Goal: Information Seeking & Learning: Learn about a topic

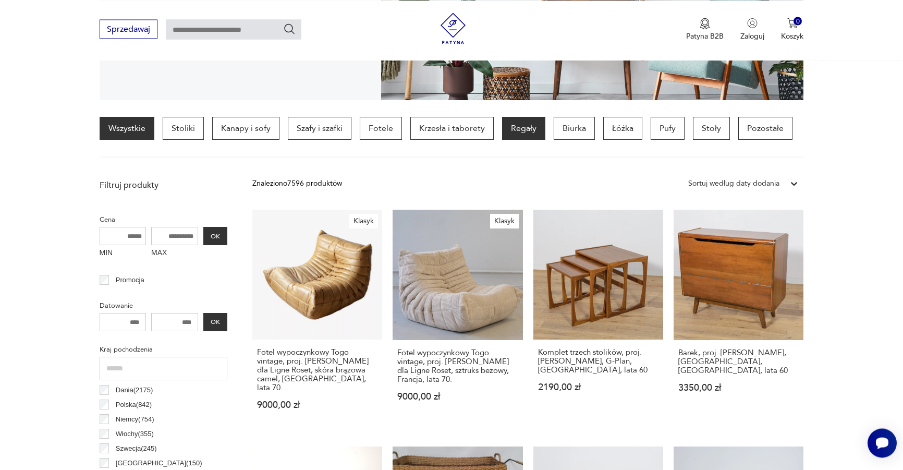
click at [516, 122] on p "Regały" at bounding box center [523, 128] width 43 height 23
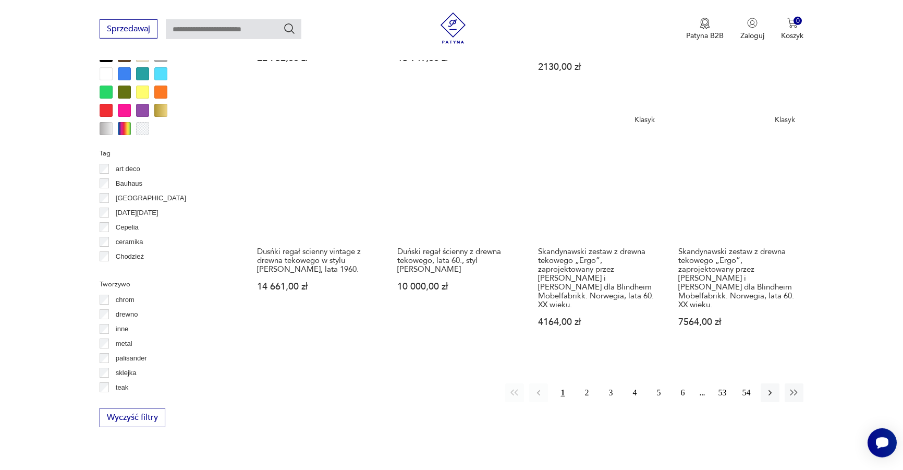
scroll to position [1044, 0]
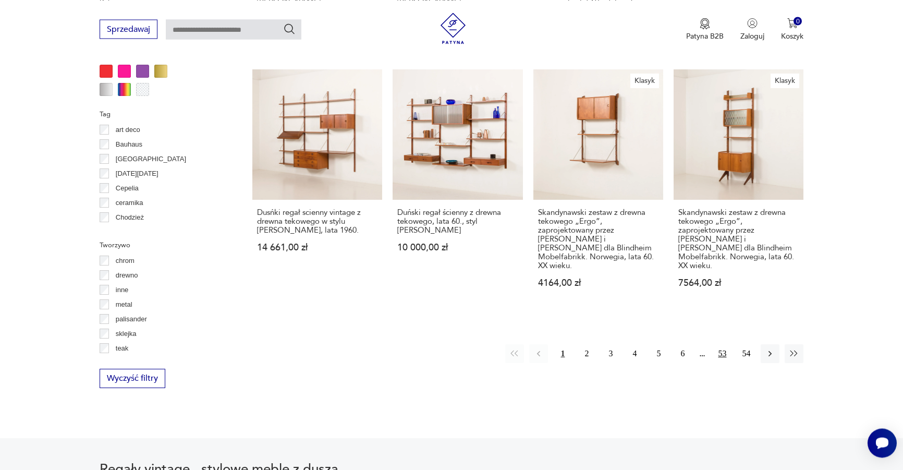
click at [714, 344] on button "53" at bounding box center [722, 353] width 19 height 19
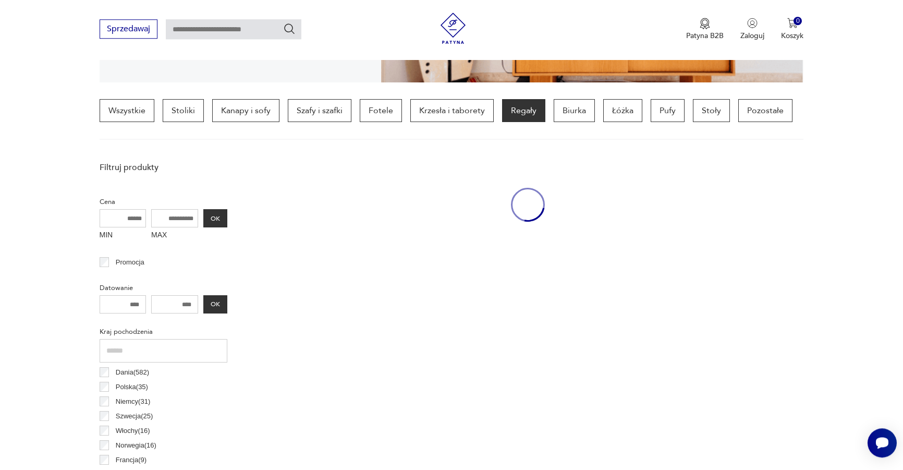
scroll to position [246, 0]
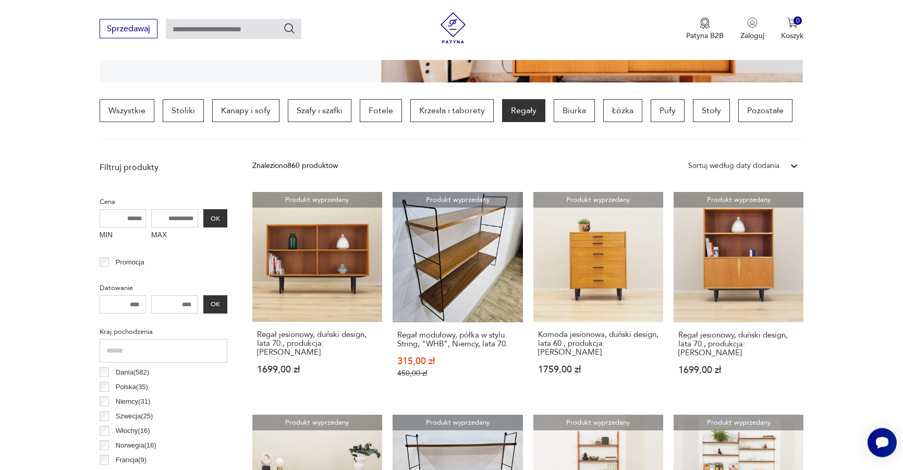
click at [796, 168] on icon at bounding box center [794, 166] width 10 height 10
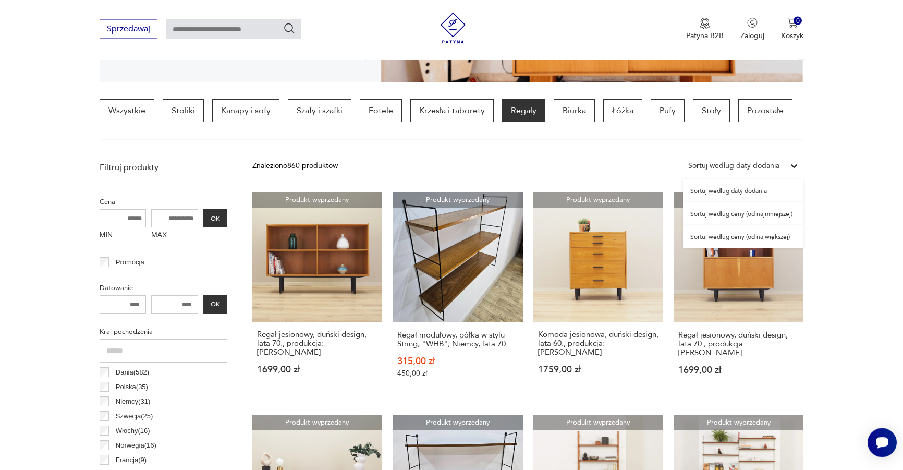
click at [773, 218] on div "Sortuj według ceny (od najmniejszej)" at bounding box center [743, 214] width 120 height 23
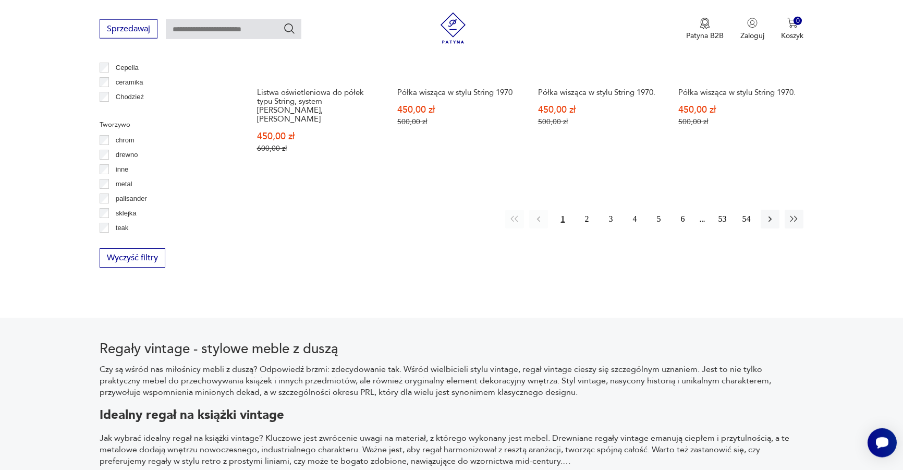
scroll to position [1165, 0]
drag, startPoint x: 588, startPoint y: 196, endPoint x: 626, endPoint y: 183, distance: 40.1
click at [588, 209] on button "2" at bounding box center [586, 218] width 19 height 19
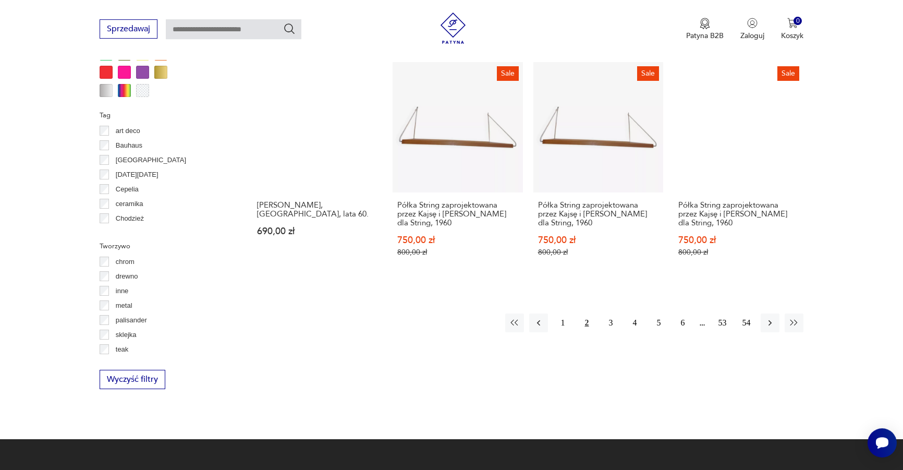
scroll to position [1044, 0]
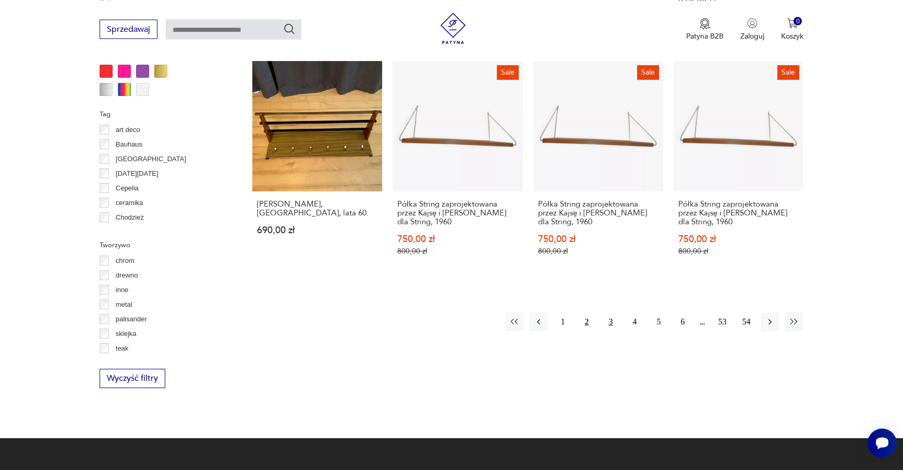
click at [611, 320] on button "3" at bounding box center [610, 321] width 19 height 19
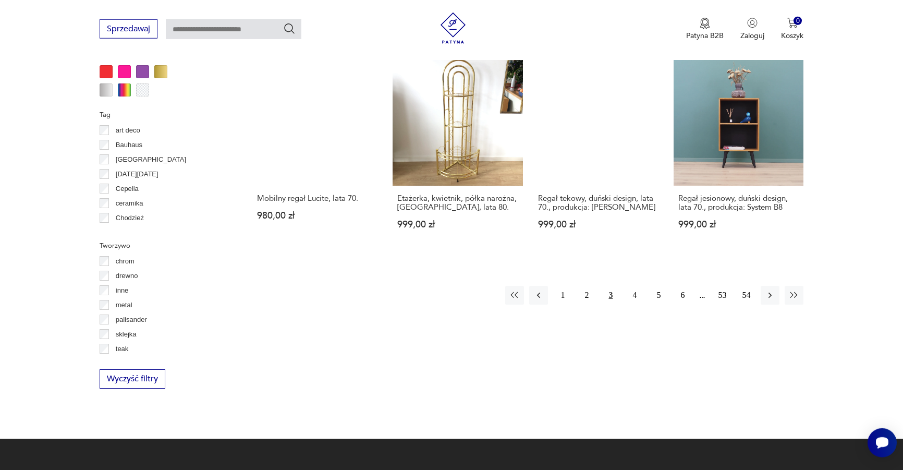
scroll to position [1044, 0]
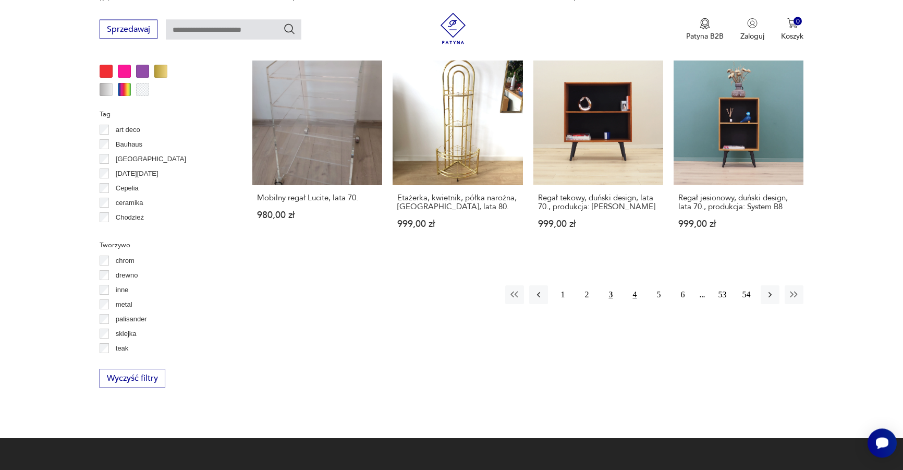
click at [634, 285] on button "4" at bounding box center [634, 294] width 19 height 19
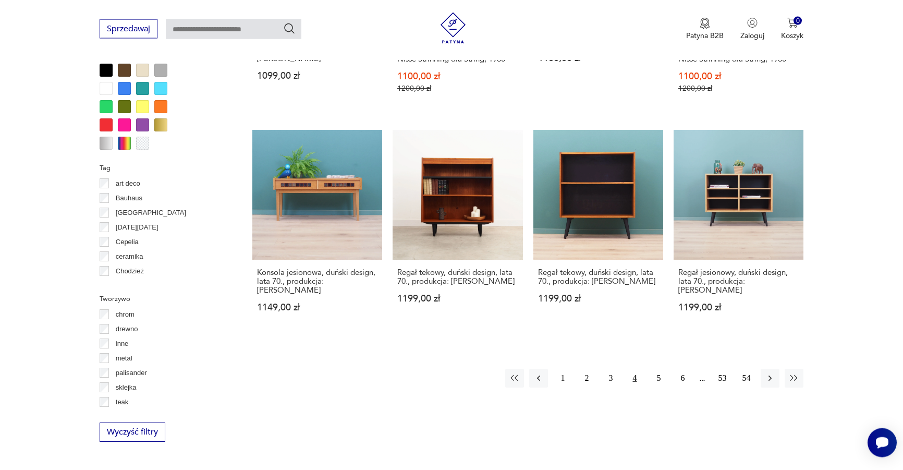
scroll to position [991, 0]
click at [657, 371] on button "5" at bounding box center [658, 377] width 19 height 19
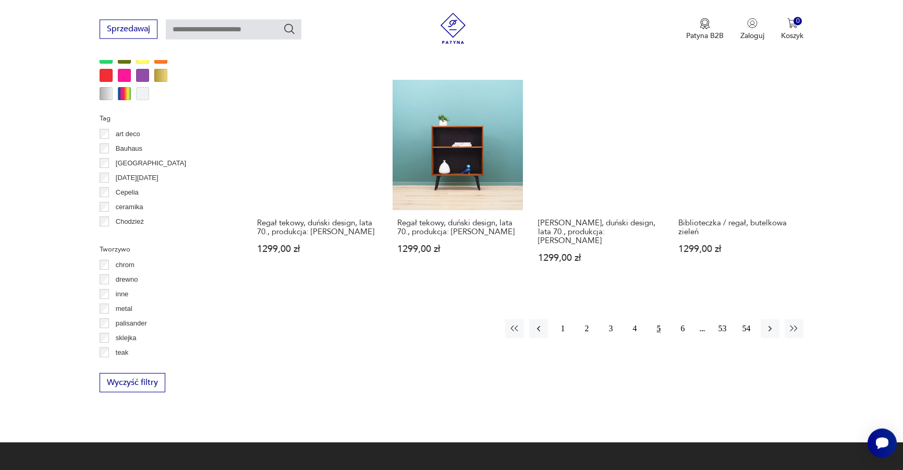
scroll to position [1044, 0]
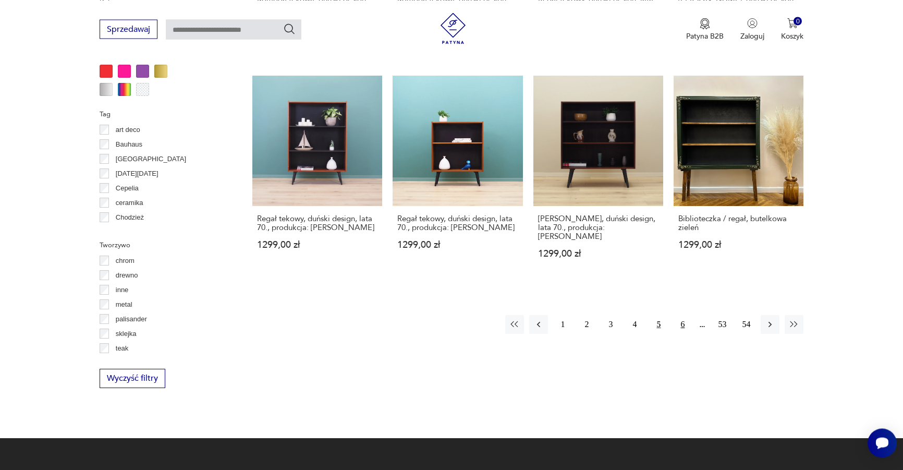
click at [681, 315] on button "6" at bounding box center [682, 324] width 19 height 19
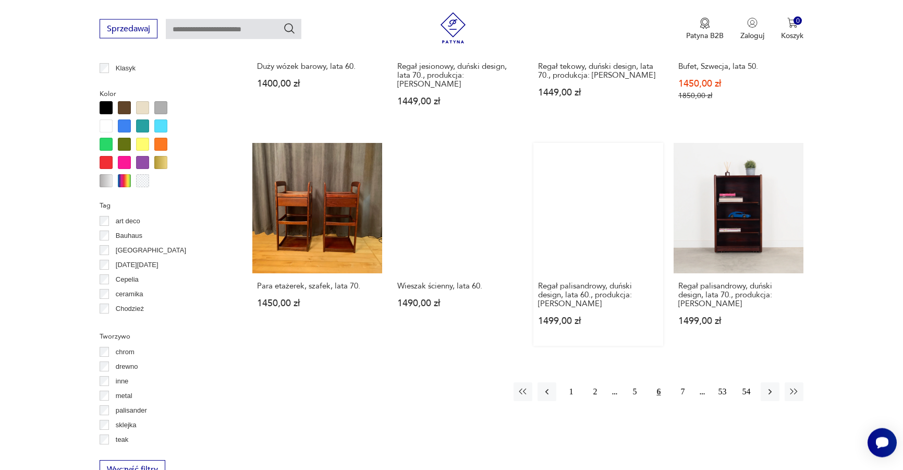
scroll to position [991, 0]
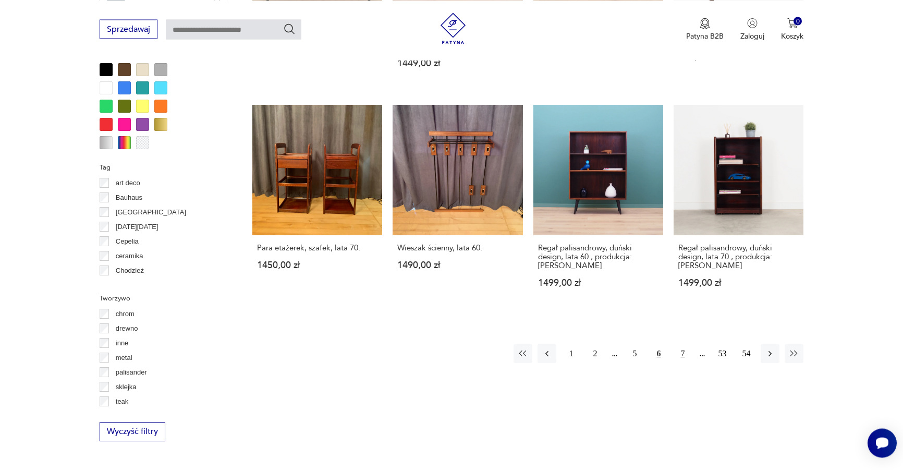
click at [679, 344] on button "7" at bounding box center [682, 353] width 19 height 19
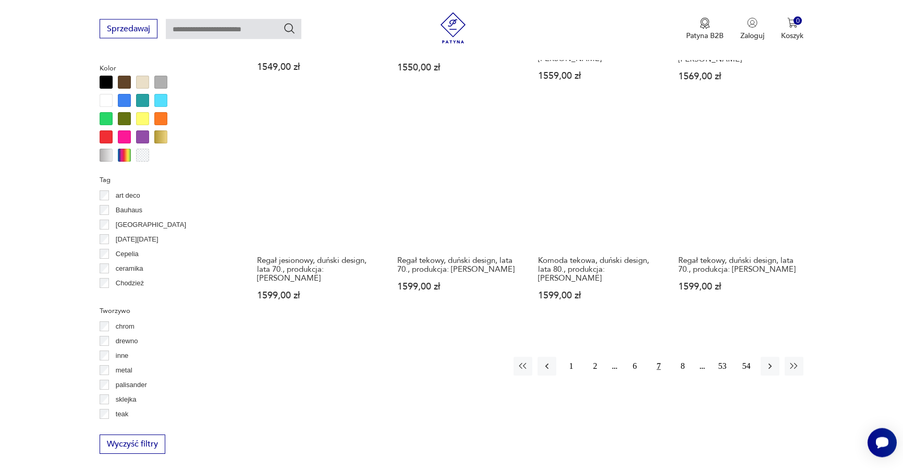
scroll to position [991, 0]
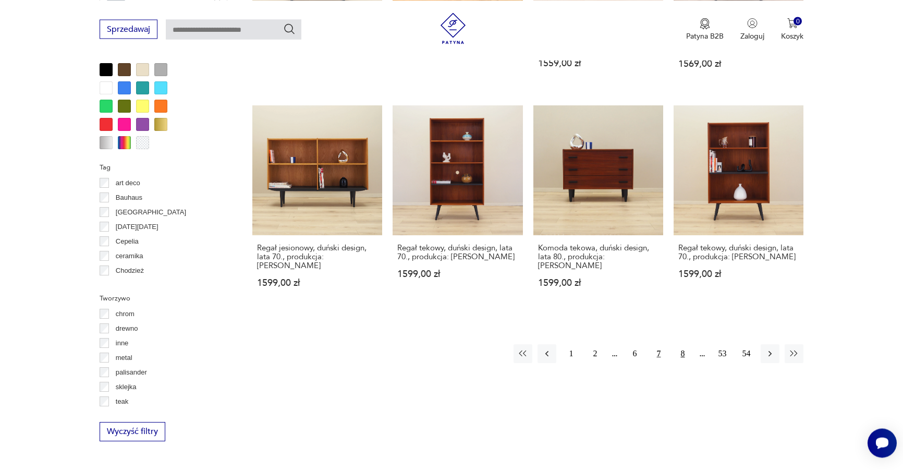
click at [681, 344] on button "8" at bounding box center [682, 353] width 19 height 19
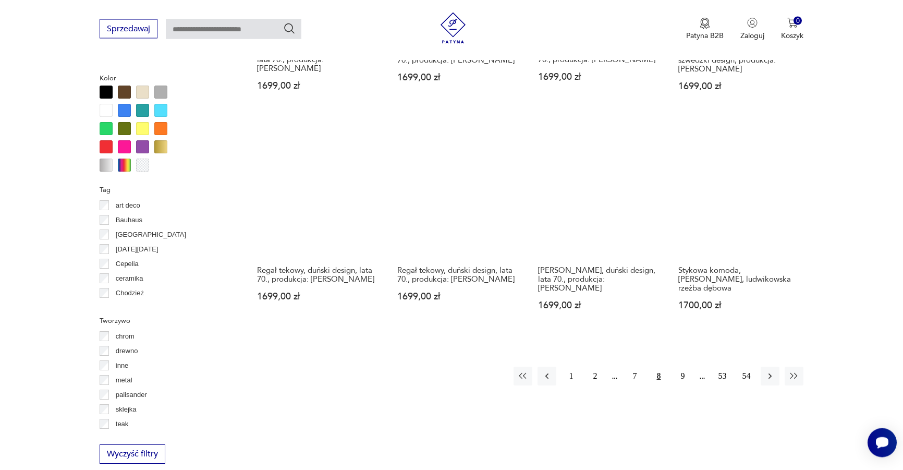
scroll to position [991, 0]
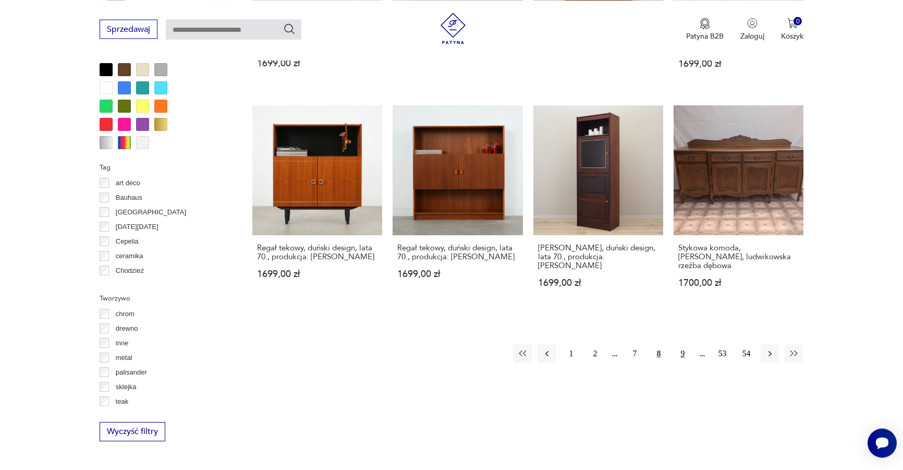
click at [682, 344] on button "9" at bounding box center [682, 353] width 19 height 19
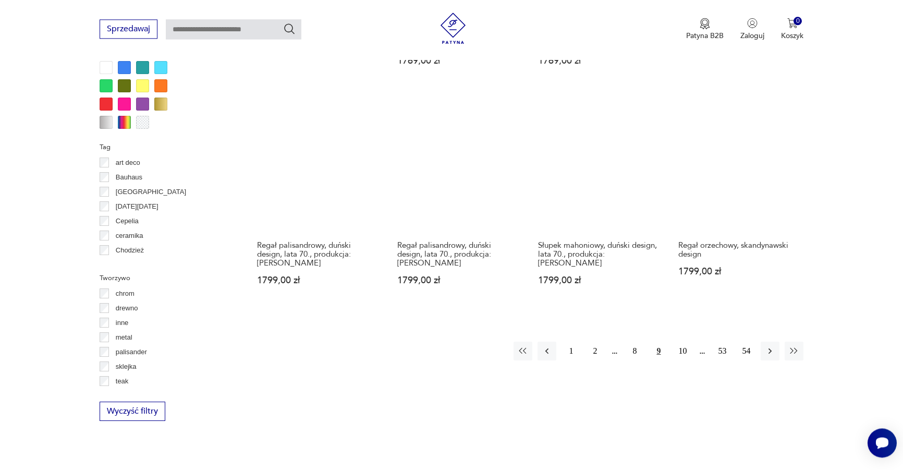
scroll to position [1044, 0]
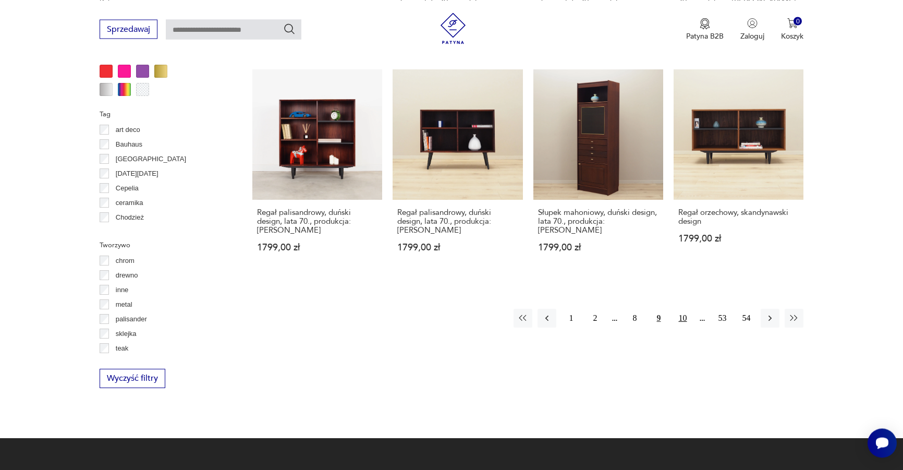
click at [677, 309] on button "10" at bounding box center [682, 318] width 19 height 19
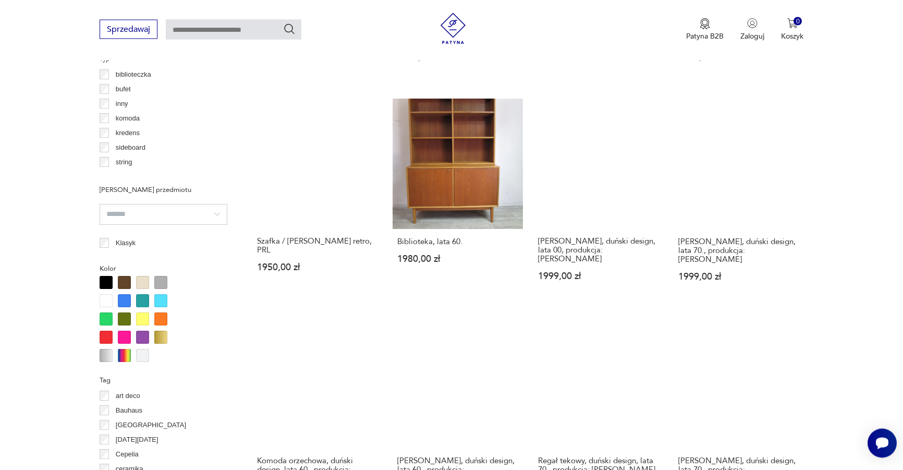
scroll to position [991, 0]
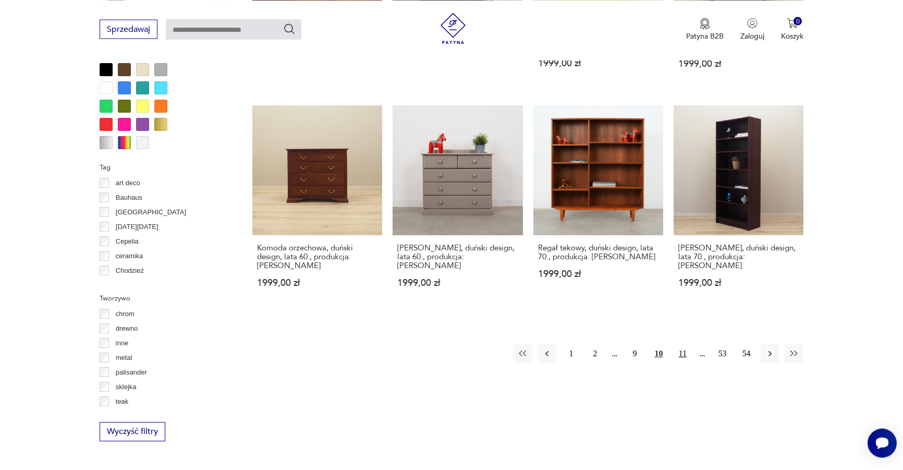
click at [679, 344] on button "11" at bounding box center [682, 353] width 19 height 19
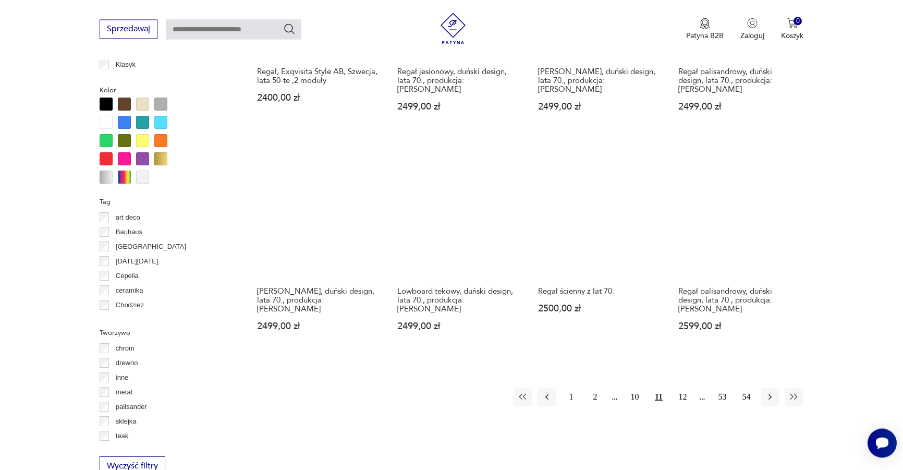
scroll to position [1097, 0]
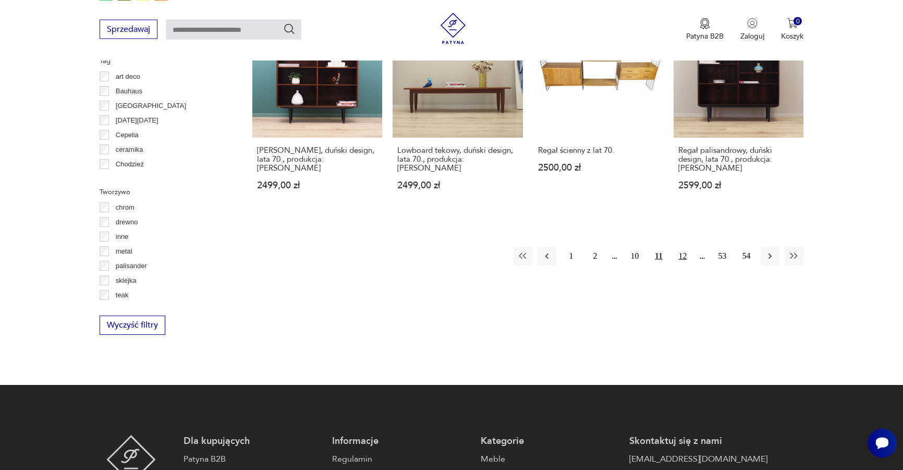
click at [682, 247] on button "12" at bounding box center [682, 256] width 19 height 19
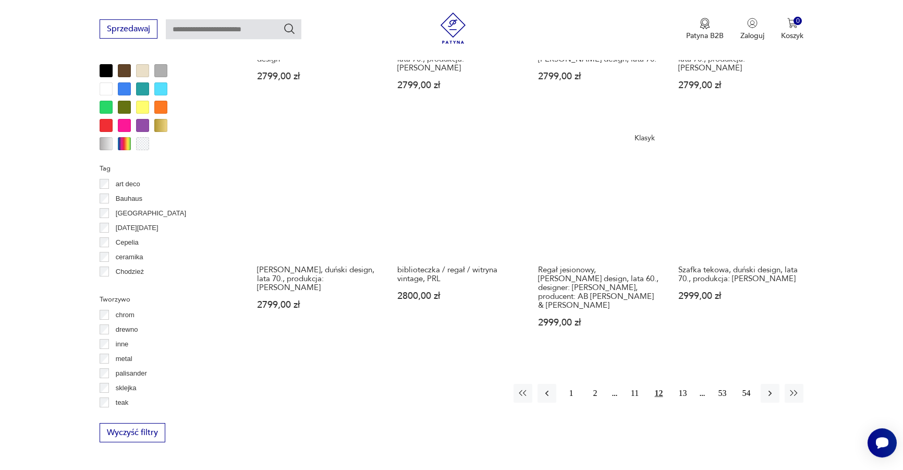
scroll to position [991, 0]
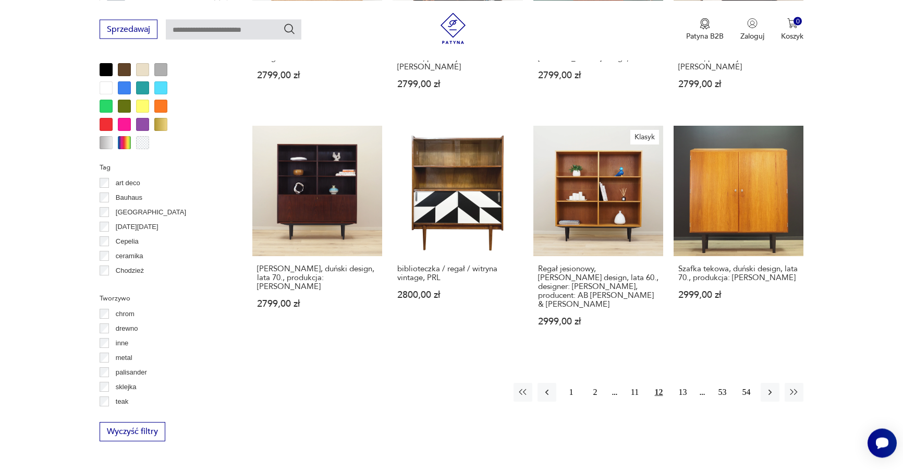
drag, startPoint x: 683, startPoint y: 367, endPoint x: 724, endPoint y: 340, distance: 48.7
click at [684, 383] on button "13" at bounding box center [682, 392] width 19 height 19
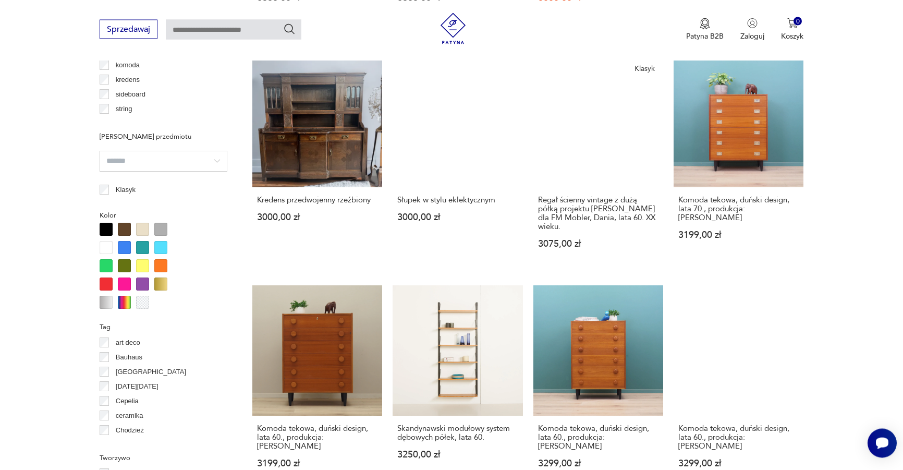
scroll to position [937, 0]
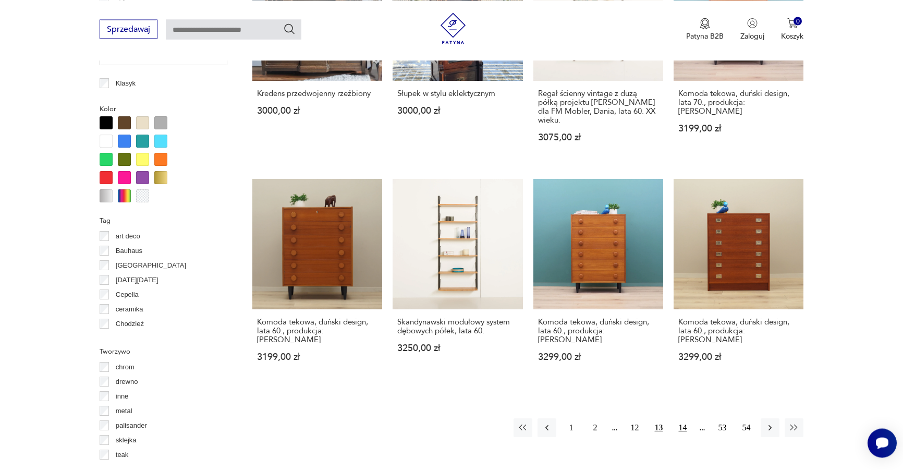
click at [687, 418] on button "14" at bounding box center [682, 427] width 19 height 19
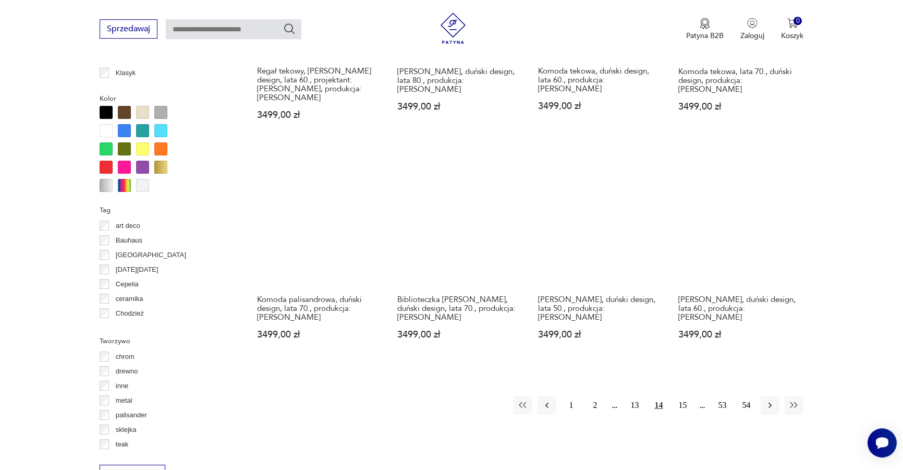
scroll to position [991, 0]
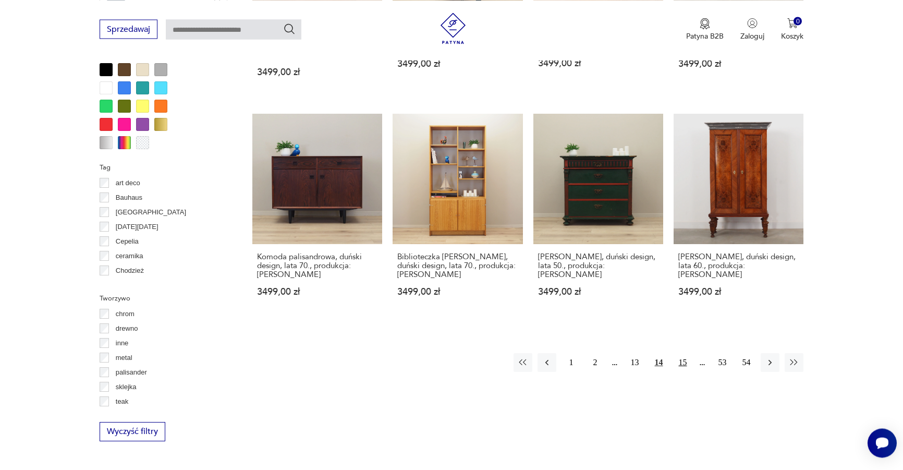
click at [684, 353] on button "15" at bounding box center [682, 362] width 19 height 19
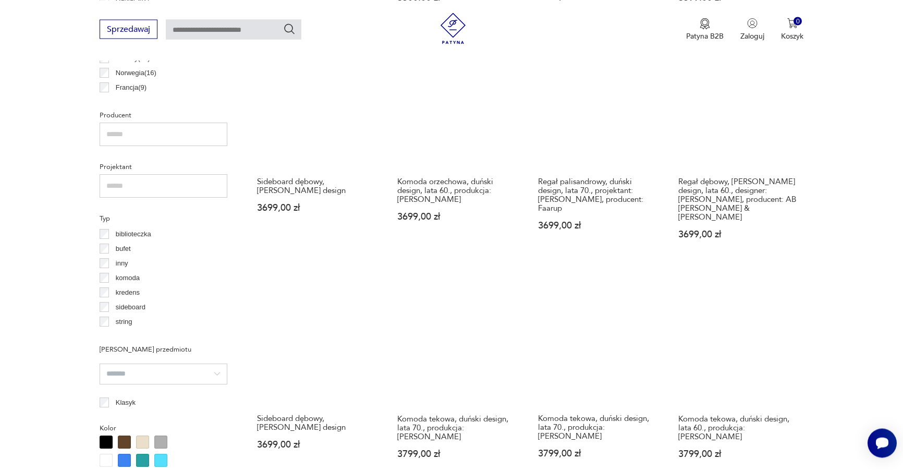
scroll to position [884, 0]
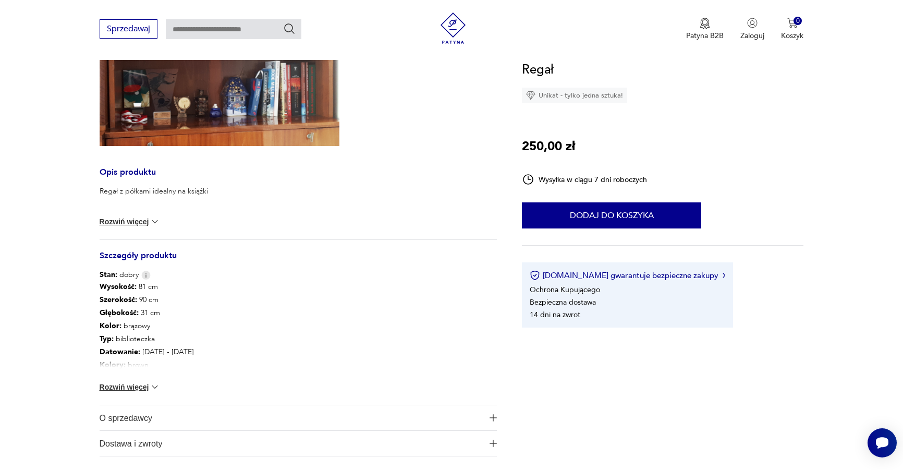
scroll to position [319, 0]
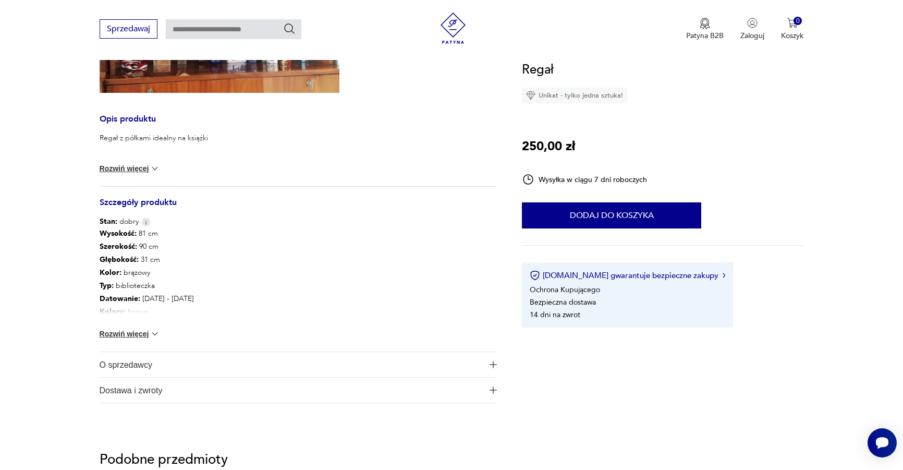
click at [155, 326] on div "Wysokość : 81 cm Szerokość : 90 cm Głębokość : 31 cm Kolor: brązowy Typ : bibli…" at bounding box center [299, 289] width 398 height 125
click at [143, 341] on div "Wysokość : 81 cm Szerokość : 90 cm Głębokość : 31 cm Kolor: brązowy Typ : bibli…" at bounding box center [299, 289] width 398 height 125
click at [130, 337] on button "Rozwiń więcej" at bounding box center [130, 333] width 60 height 10
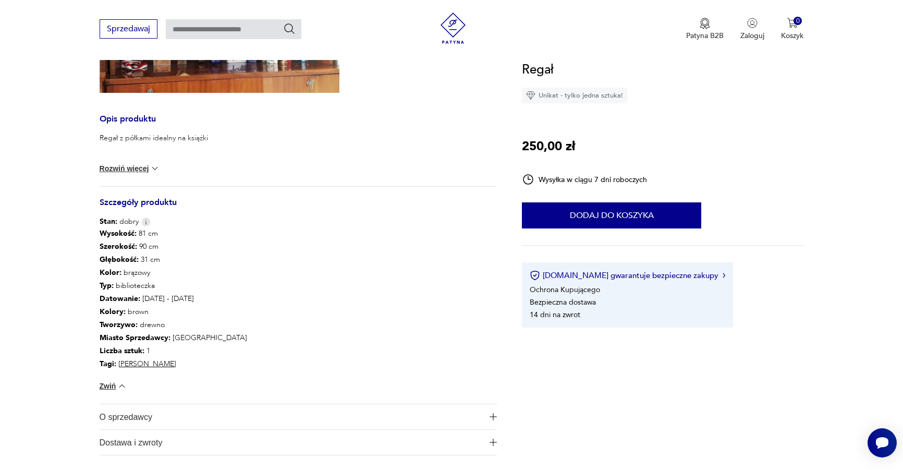
scroll to position [106, 0]
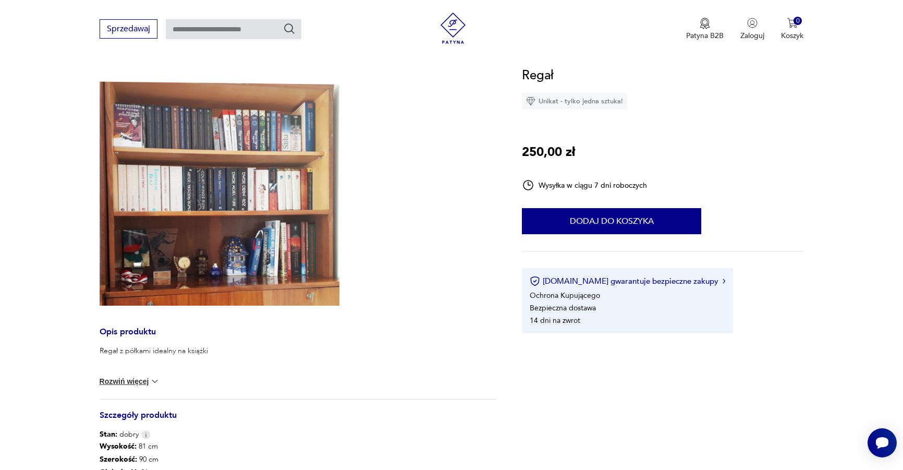
click at [144, 388] on div "Regał z półkami idealny na książki Rekomenduję postawić regał na jakimś innym m…" at bounding box center [299, 372] width 398 height 53
click at [142, 384] on button "Rozwiń więcej" at bounding box center [130, 381] width 60 height 10
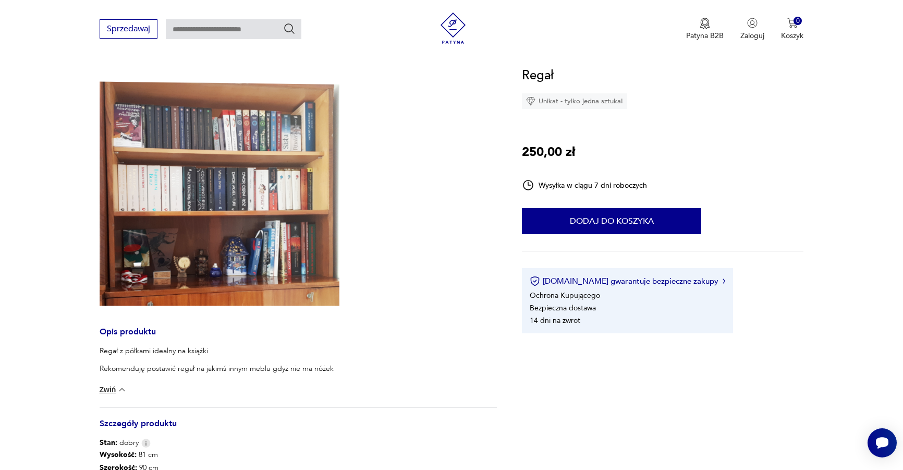
scroll to position [319, 0]
